Goal: Navigation & Orientation: Find specific page/section

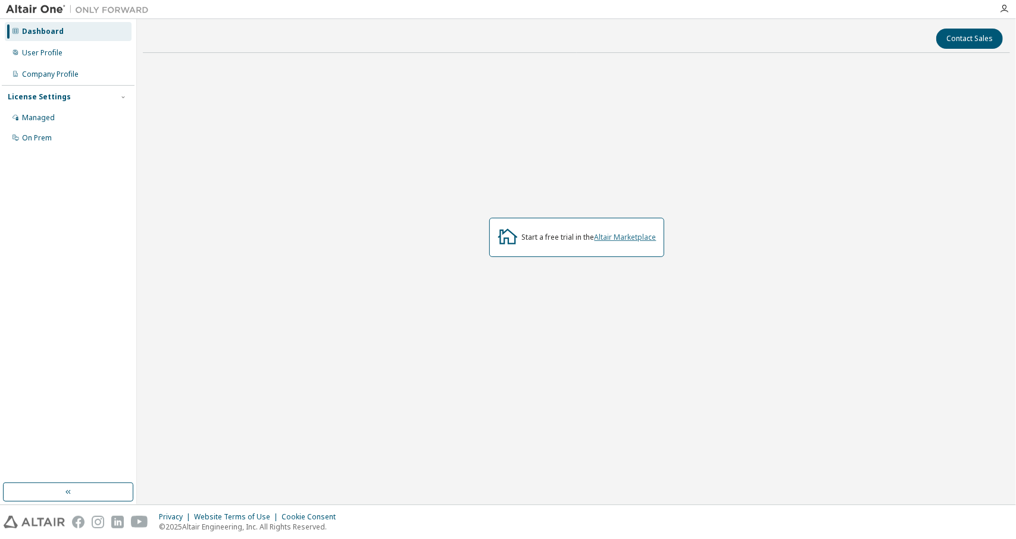
click at [637, 238] on link "Altair Marketplace" at bounding box center [626, 237] width 62 height 10
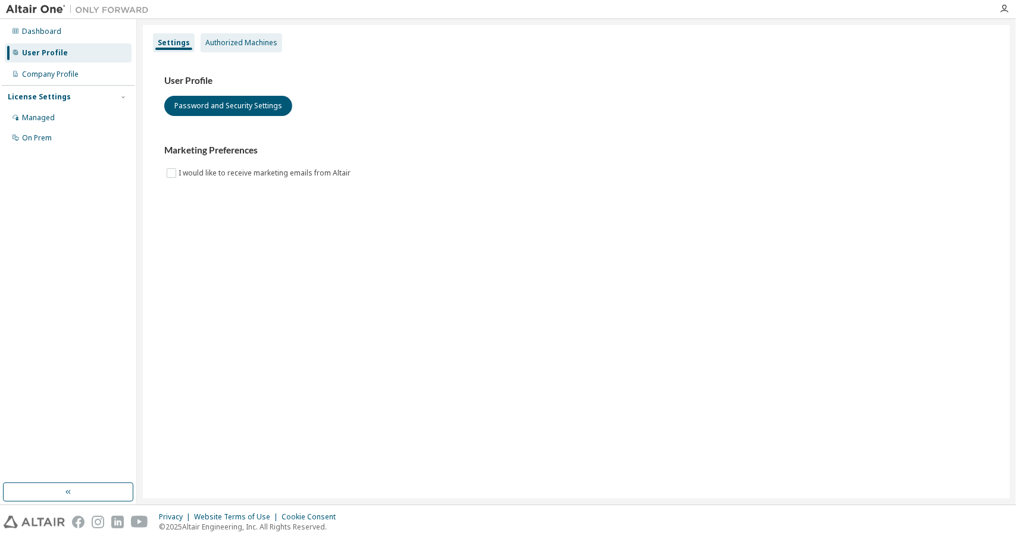
click at [239, 51] on div "Authorized Machines" at bounding box center [242, 42] width 82 height 19
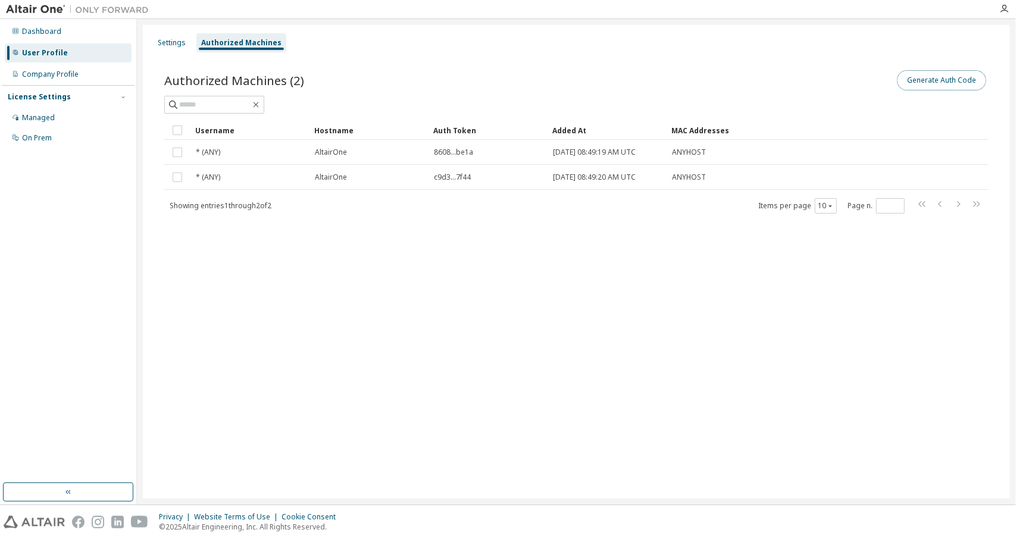
click at [938, 80] on button "Generate Auth Code" at bounding box center [941, 80] width 89 height 20
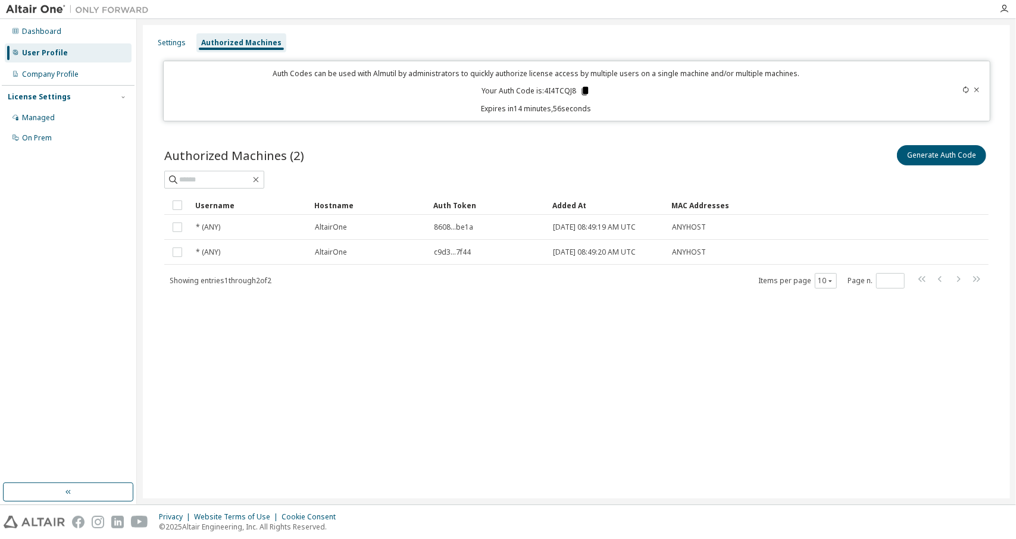
click at [586, 90] on icon at bounding box center [585, 91] width 7 height 8
click at [31, 29] on div "Dashboard" at bounding box center [41, 32] width 39 height 10
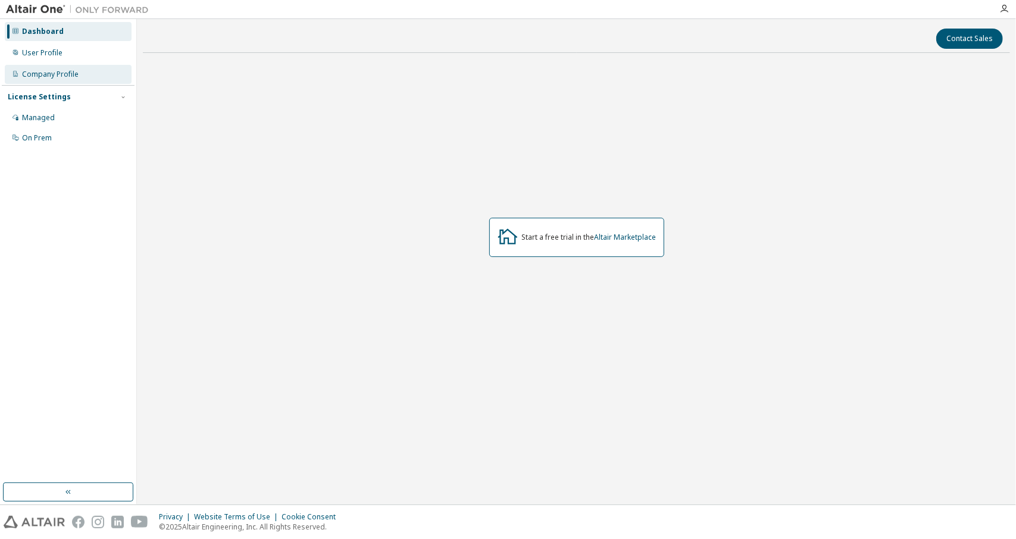
click at [49, 74] on div "Company Profile" at bounding box center [50, 75] width 57 height 10
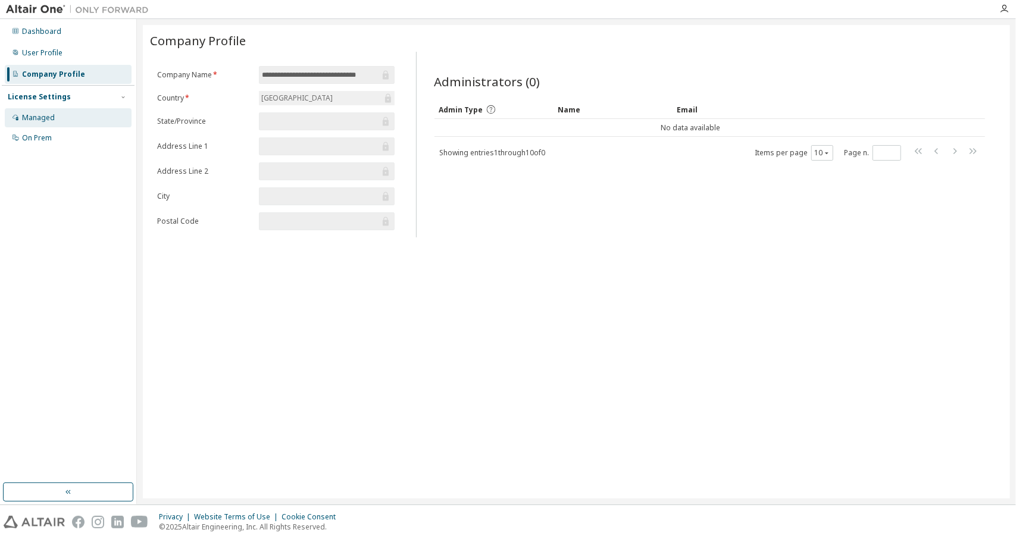
click at [39, 116] on div "Managed" at bounding box center [38, 118] width 33 height 10
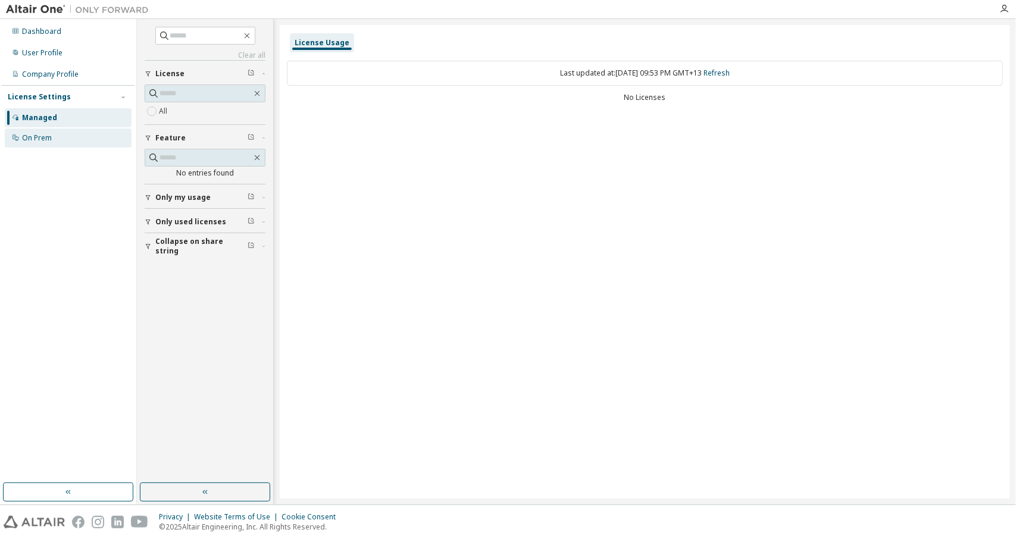
click at [45, 145] on div "On Prem" at bounding box center [68, 138] width 127 height 19
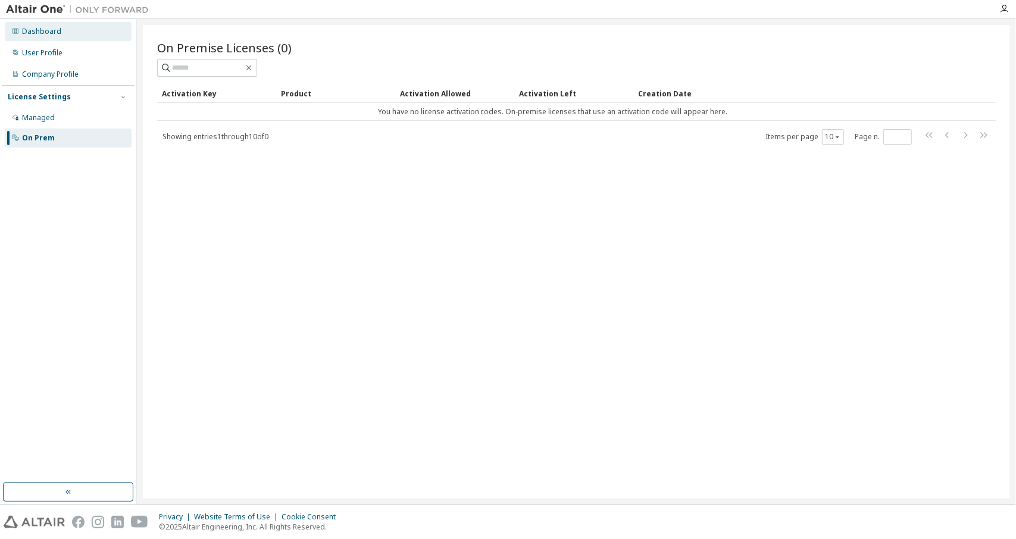
click at [54, 36] on div "Dashboard" at bounding box center [68, 31] width 127 height 19
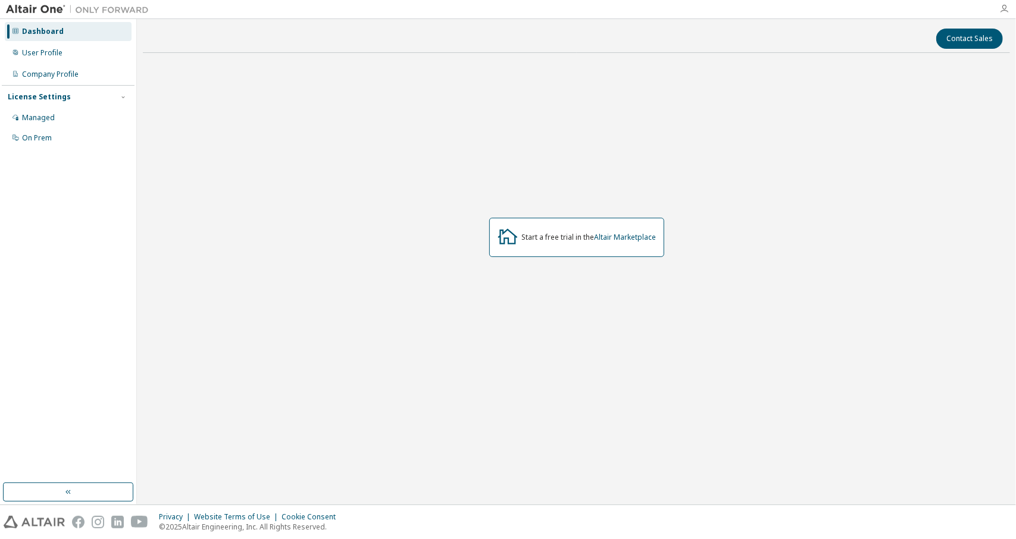
click at [1007, 10] on icon "button" at bounding box center [1005, 9] width 10 height 10
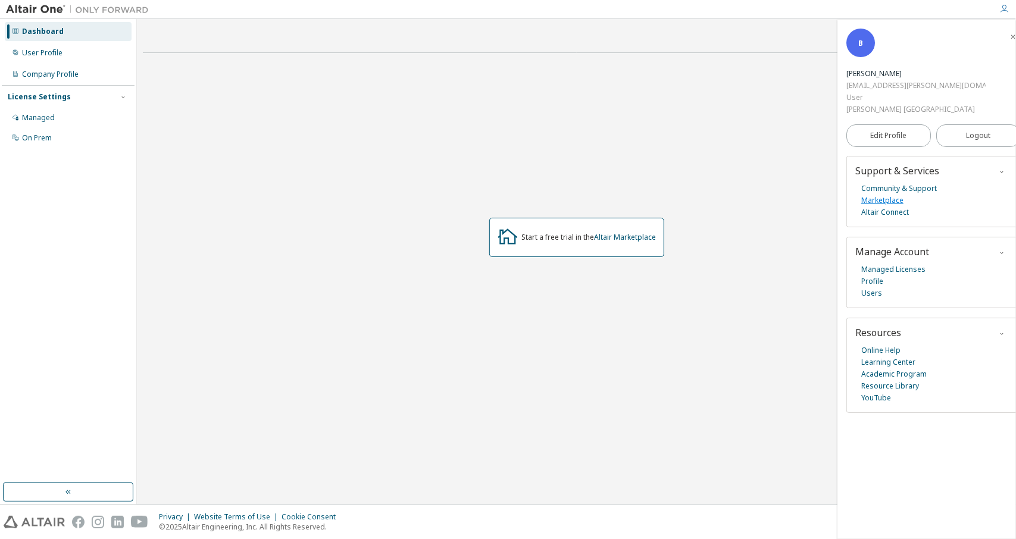
click at [899, 195] on link "Marketplace" at bounding box center [883, 201] width 42 height 12
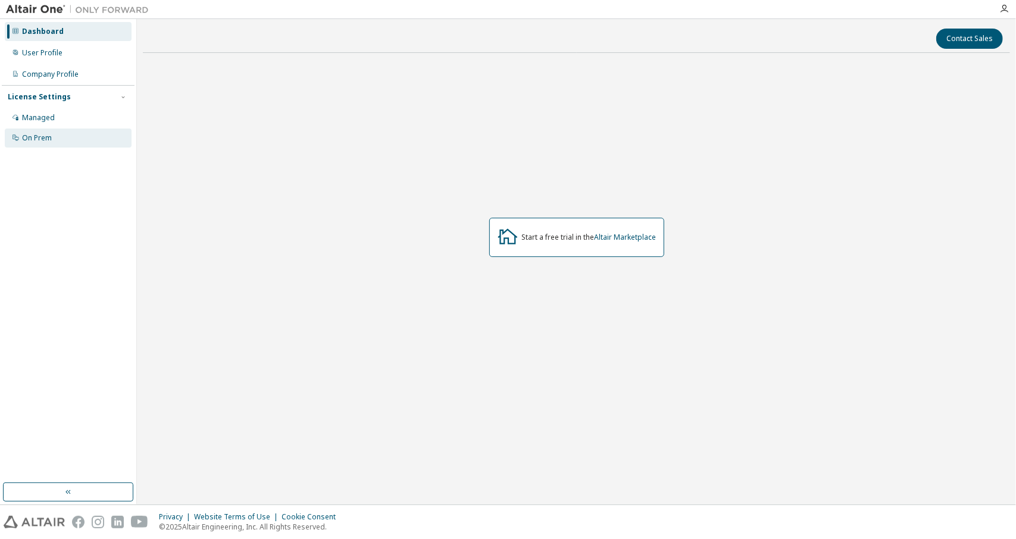
click at [35, 143] on div "On Prem" at bounding box center [68, 138] width 127 height 19
